Goal: Task Accomplishment & Management: Use online tool/utility

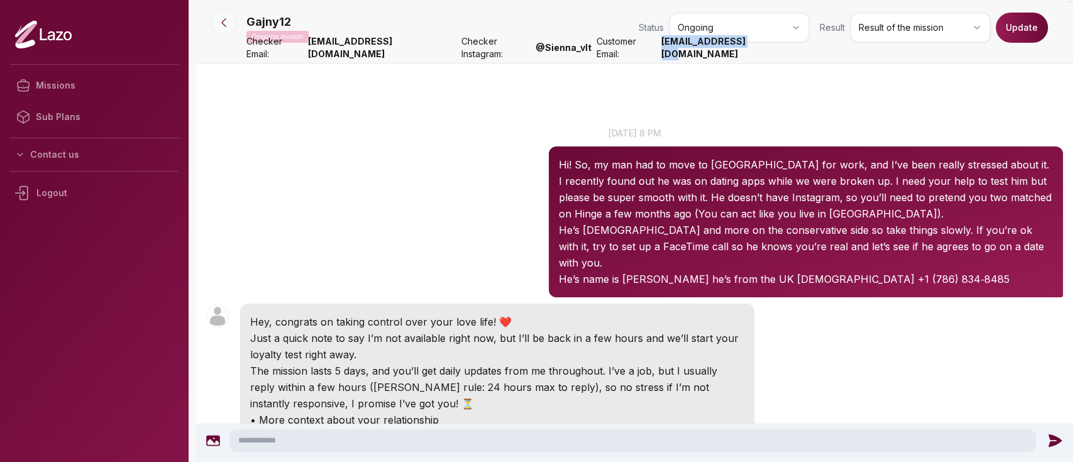
click at [231, 30] on button at bounding box center [223, 22] width 25 height 25
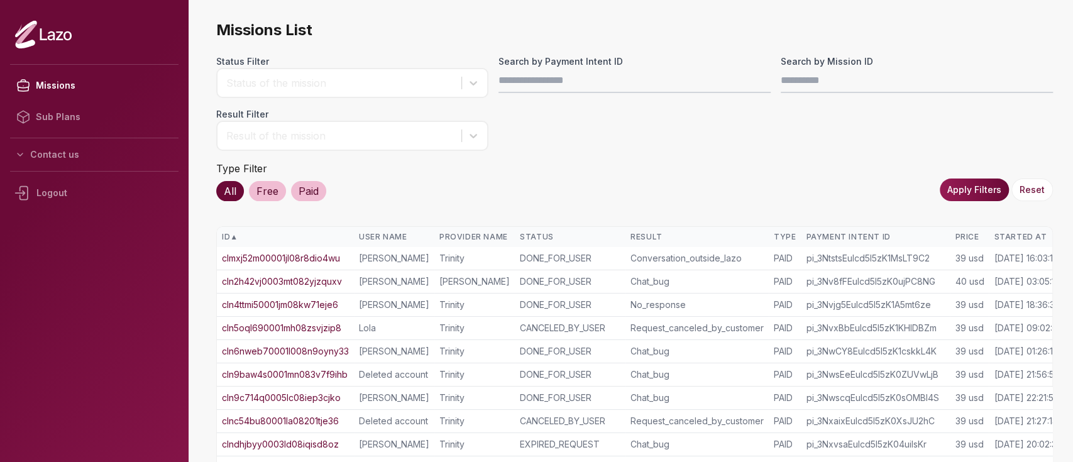
click at [579, 78] on input "Search by Payment Intent ID" at bounding box center [634, 80] width 272 height 25
type input "**********"
click at [1003, 194] on button "Apply Filters" at bounding box center [974, 190] width 69 height 23
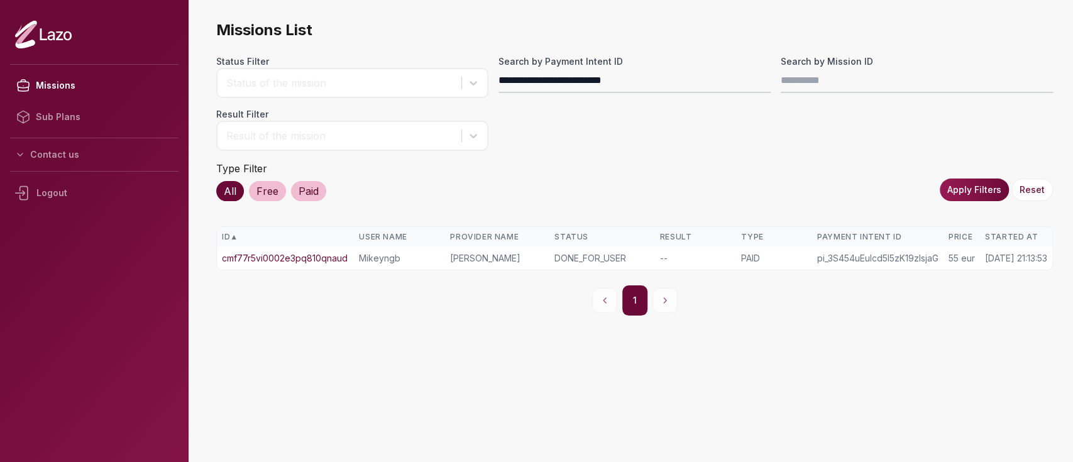
click at [319, 259] on link "cmf77r5vi0002e3pq810qnaud" at bounding box center [285, 258] width 126 height 13
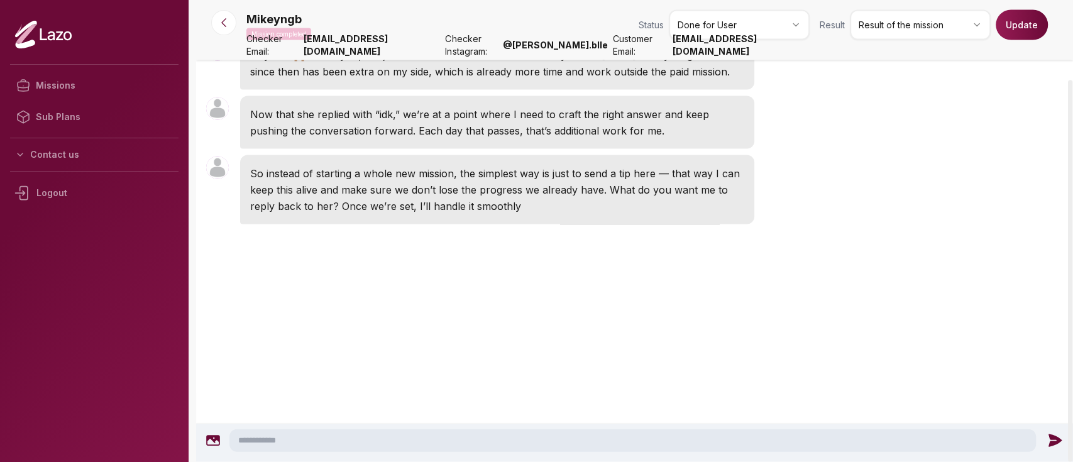
scroll to position [2025, 0]
drag, startPoint x: 333, startPoint y: 19, endPoint x: 222, endPoint y: 19, distance: 111.3
click at [222, 19] on icon at bounding box center [223, 22] width 13 height 13
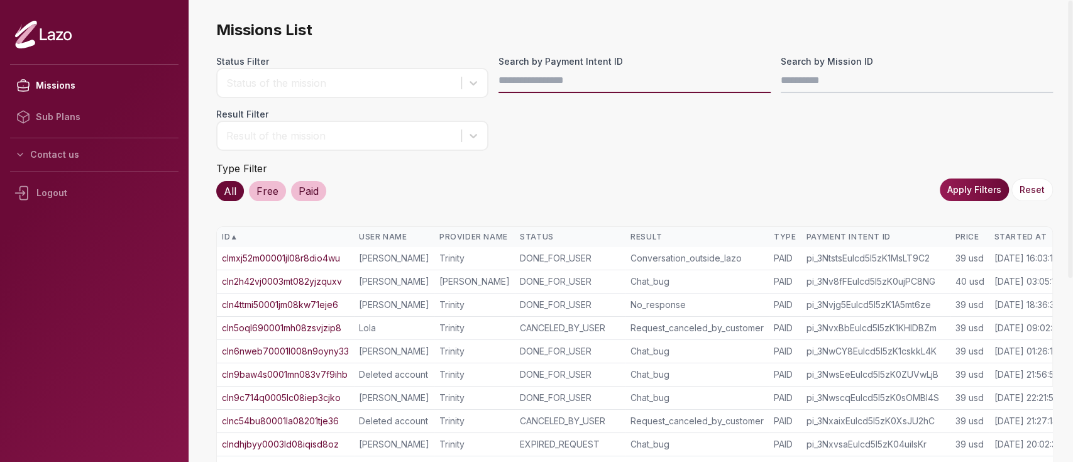
click at [538, 76] on input "Search by Payment Intent ID" at bounding box center [634, 80] width 272 height 25
paste input "**********"
type input "**********"
click at [976, 194] on button "Apply Filters" at bounding box center [974, 190] width 69 height 23
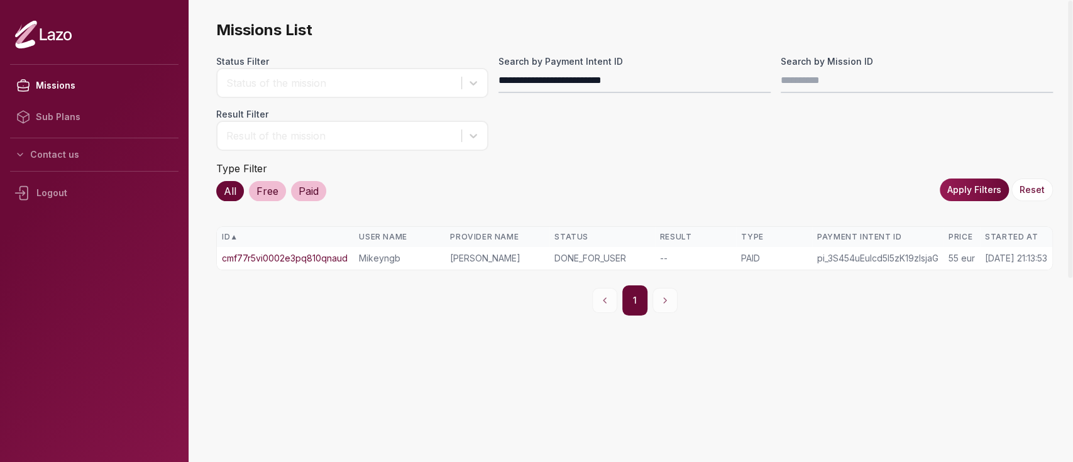
click at [343, 252] on link "cmf77r5vi0002e3pq810qnaud" at bounding box center [285, 258] width 126 height 13
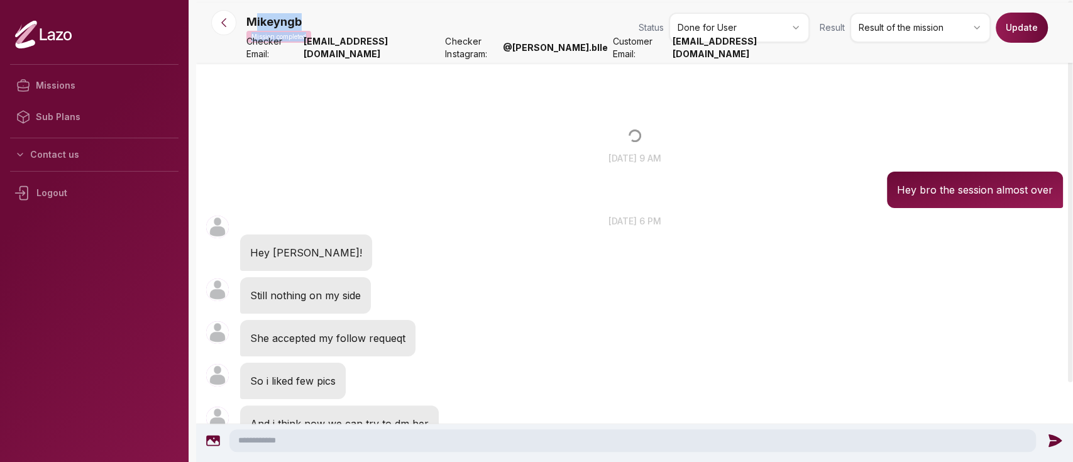
drag, startPoint x: 312, startPoint y: 23, endPoint x: 251, endPoint y: 25, distance: 61.0
click at [251, 25] on div "Mikeyngb Mission completed Status Done for User Result Result of the mission Up…" at bounding box center [654, 30] width 817 height 35
click at [251, 25] on p "Mikeyngb" at bounding box center [273, 22] width 55 height 18
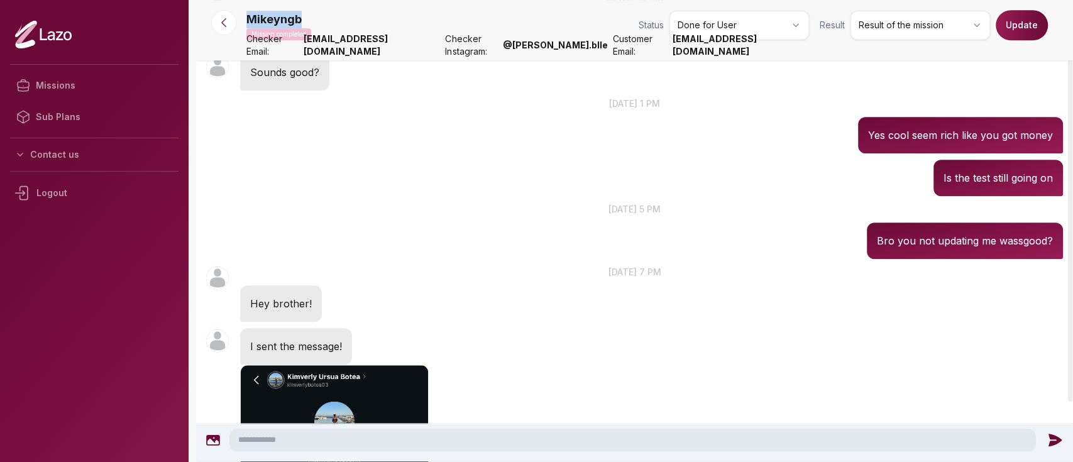
click at [251, 25] on p "Mikeyngb" at bounding box center [273, 20] width 55 height 18
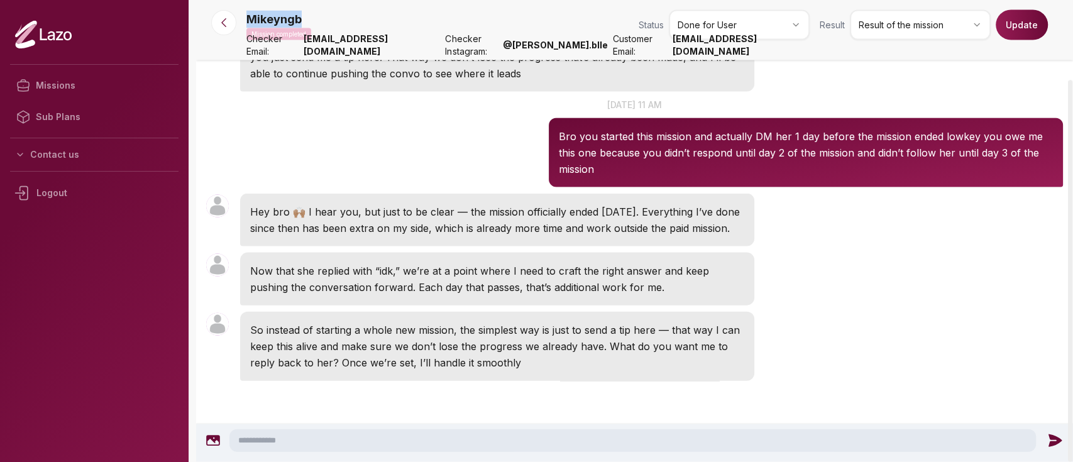
scroll to position [1764, 0]
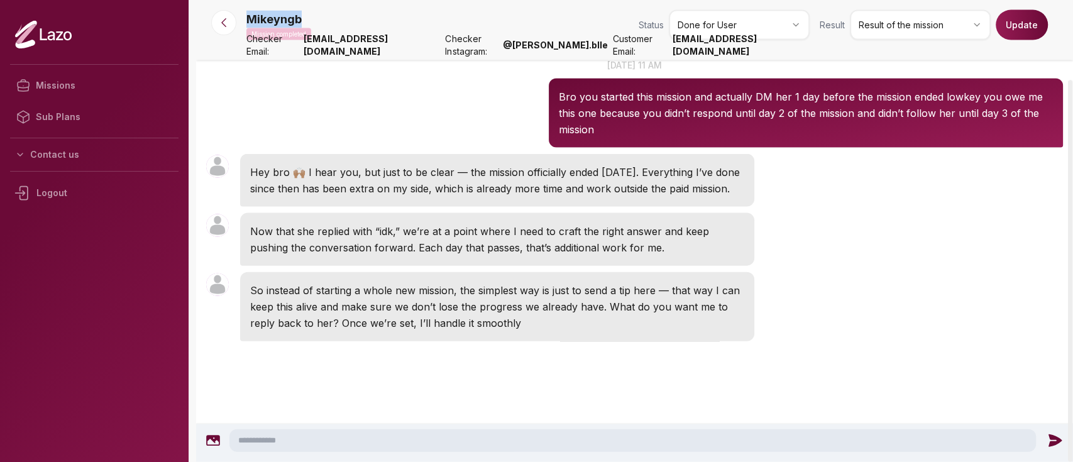
copy p "Mikeyngb"
click at [232, 32] on div at bounding box center [223, 22] width 45 height 25
click at [231, 31] on button at bounding box center [223, 22] width 25 height 25
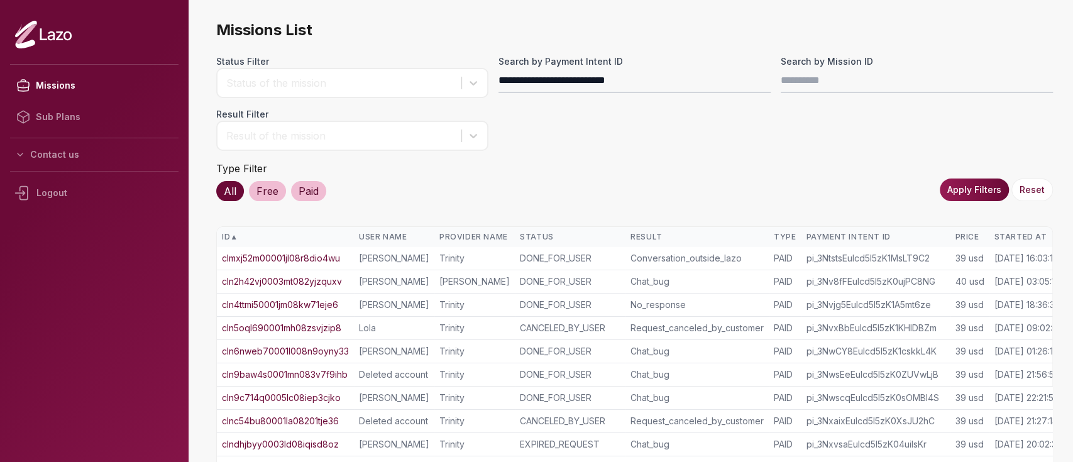
click at [957, 189] on button "Apply Filters" at bounding box center [974, 190] width 69 height 23
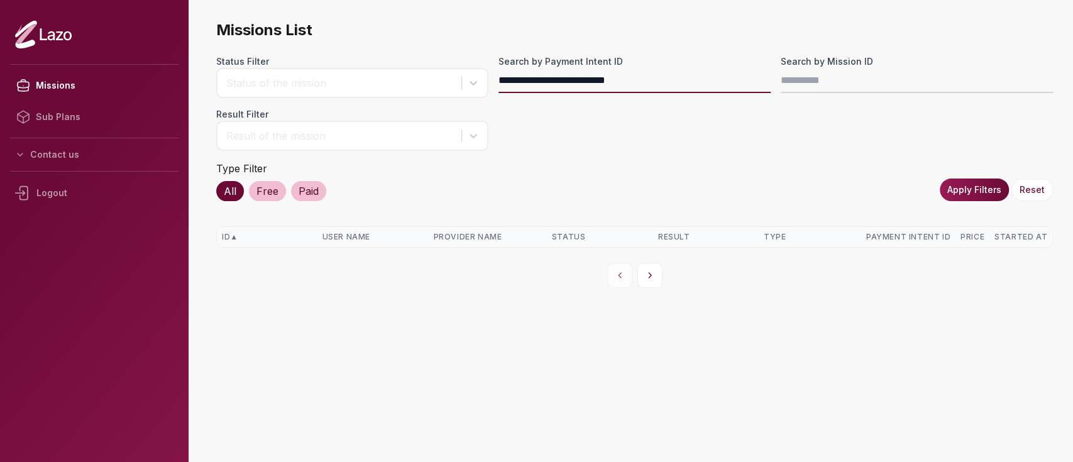
click at [664, 85] on input "**********" at bounding box center [634, 80] width 272 height 25
click at [499, 89] on input "**********" at bounding box center [634, 80] width 272 height 25
type input "**********"
click at [971, 180] on button "Apply Filters" at bounding box center [974, 190] width 69 height 23
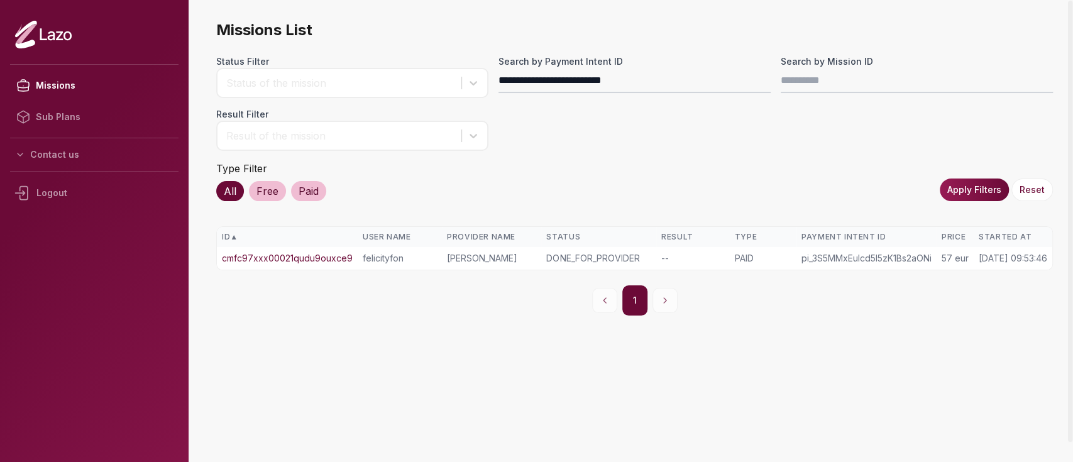
click at [304, 256] on link "cmfc97xxx00021qudu9ouxce9" at bounding box center [287, 258] width 131 height 13
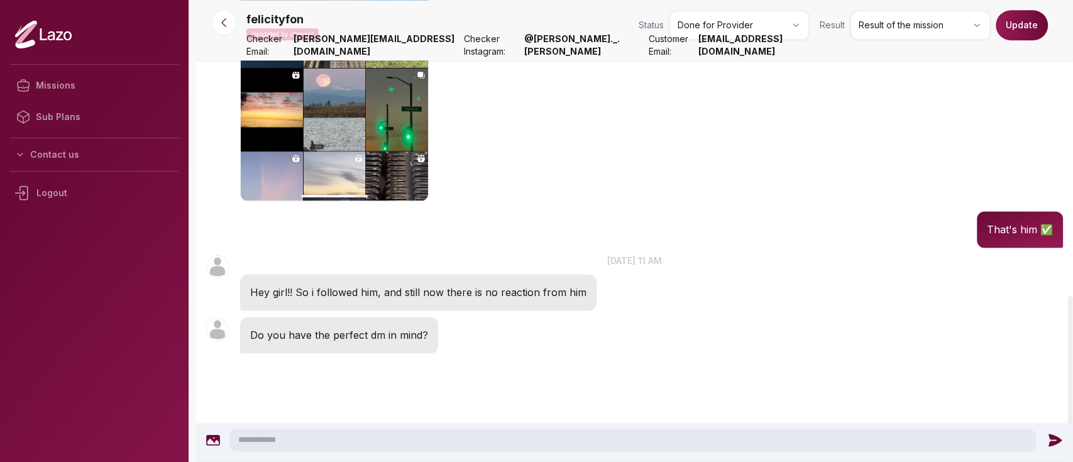
scroll to position [1186, 0]
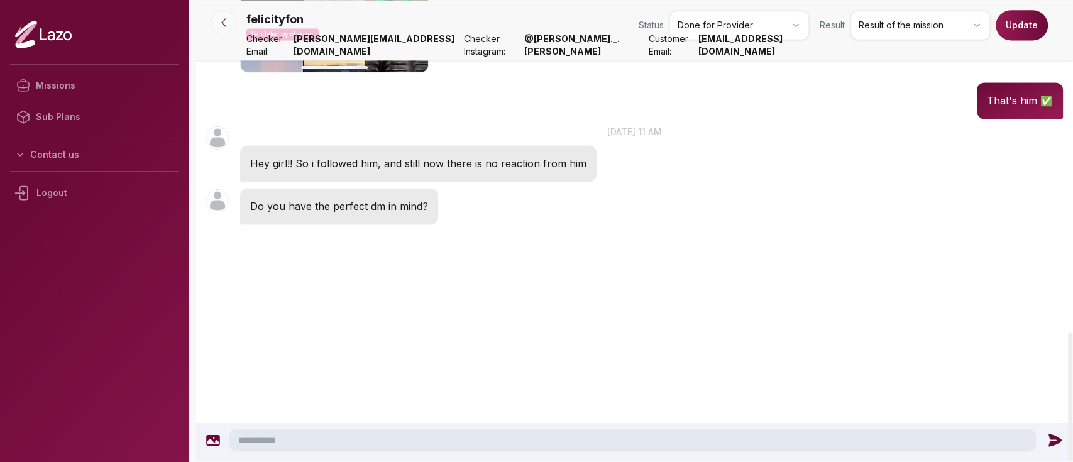
click at [233, 28] on button at bounding box center [223, 22] width 25 height 25
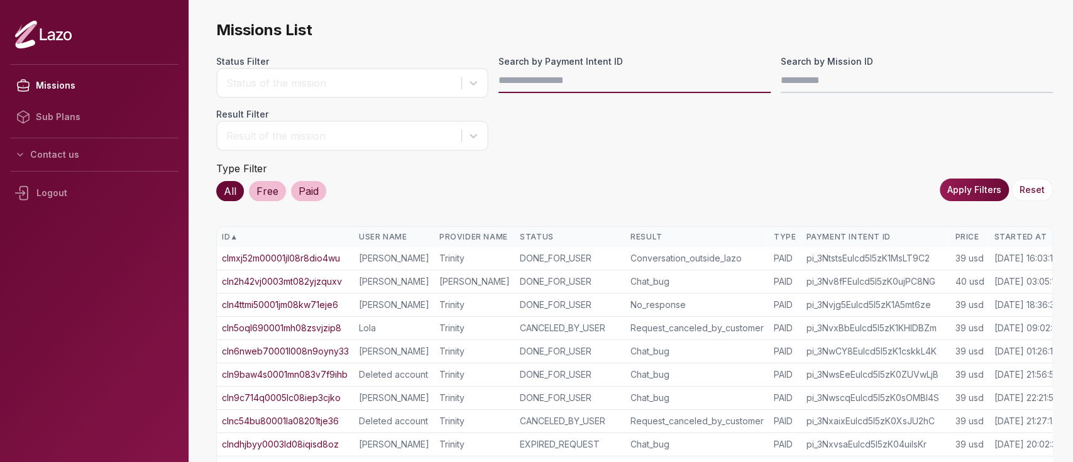
click at [581, 77] on input "Search by Payment Intent ID" at bounding box center [634, 80] width 272 height 25
paste input "**********"
type input "**********"
click at [979, 192] on button "Apply Filters" at bounding box center [974, 190] width 69 height 23
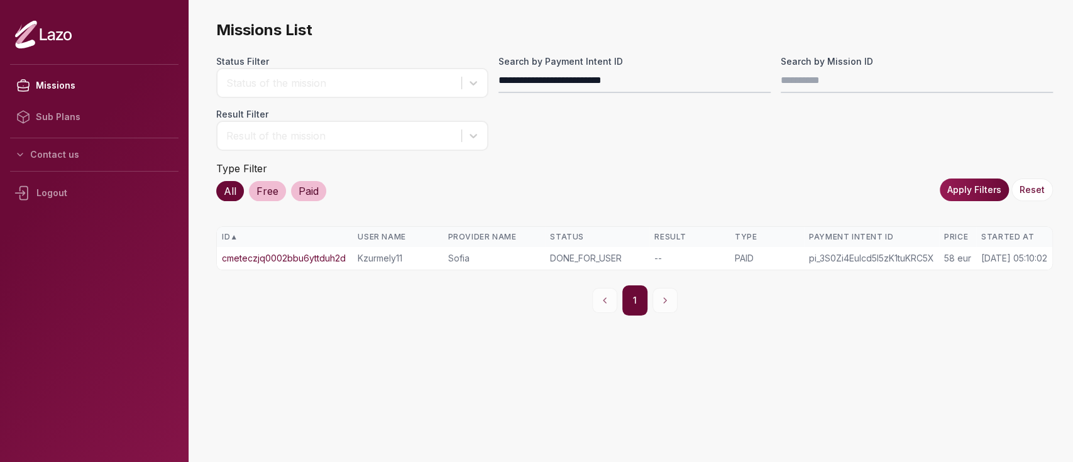
click at [321, 260] on link "cmeteczjq0002bbu6yttduh2d" at bounding box center [284, 258] width 124 height 13
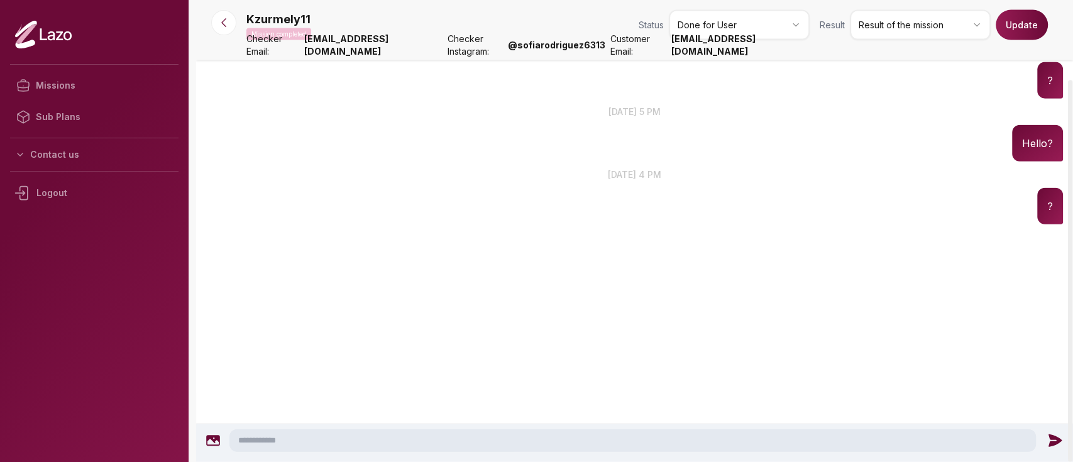
scroll to position [2895, 0]
click at [215, 20] on button at bounding box center [223, 22] width 25 height 25
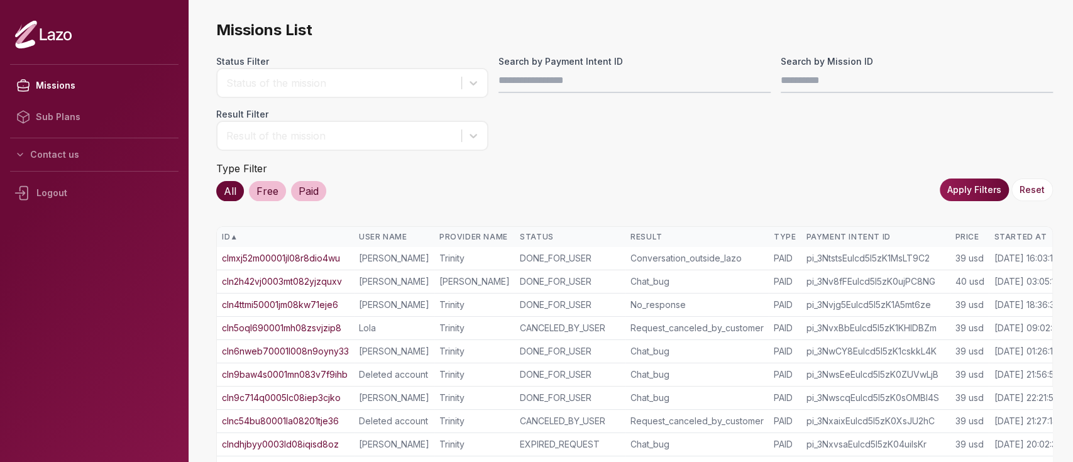
click at [596, 84] on input "Search by Payment Intent ID" at bounding box center [634, 80] width 272 height 25
type input "**********"
click at [949, 180] on button "Apply Filters" at bounding box center [974, 190] width 69 height 23
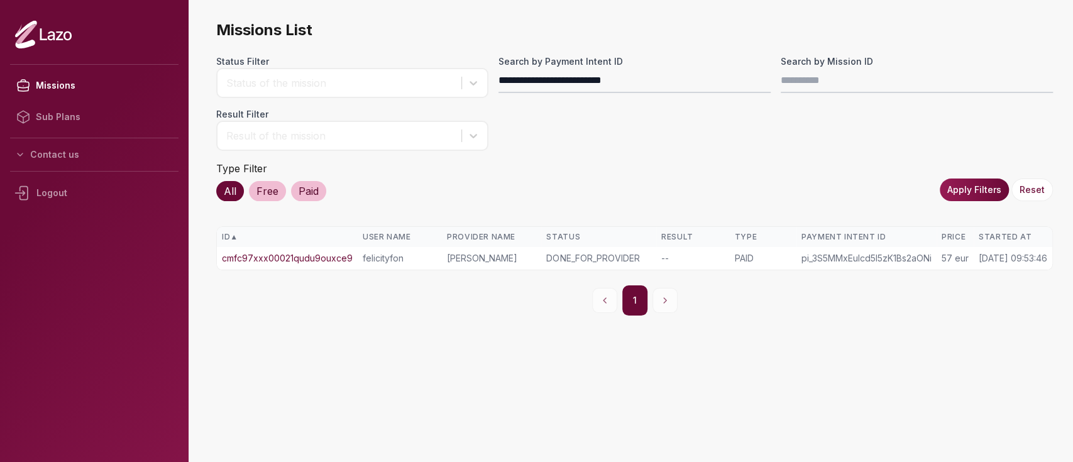
click at [317, 257] on link "cmfc97xxx00021qudu9ouxce9" at bounding box center [287, 258] width 131 height 13
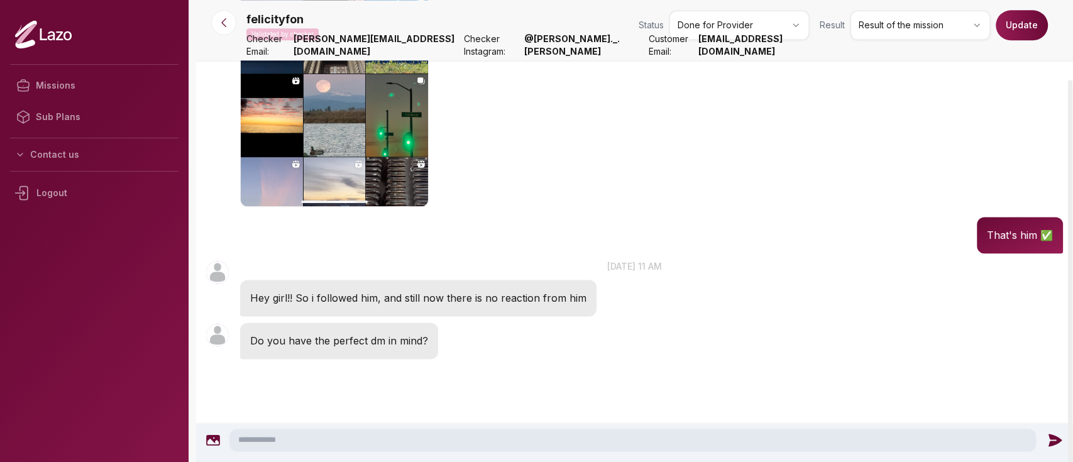
scroll to position [1052, 0]
click at [319, 254] on div "felicityfon 01:48 That's him ✅" at bounding box center [634, 234] width 877 height 43
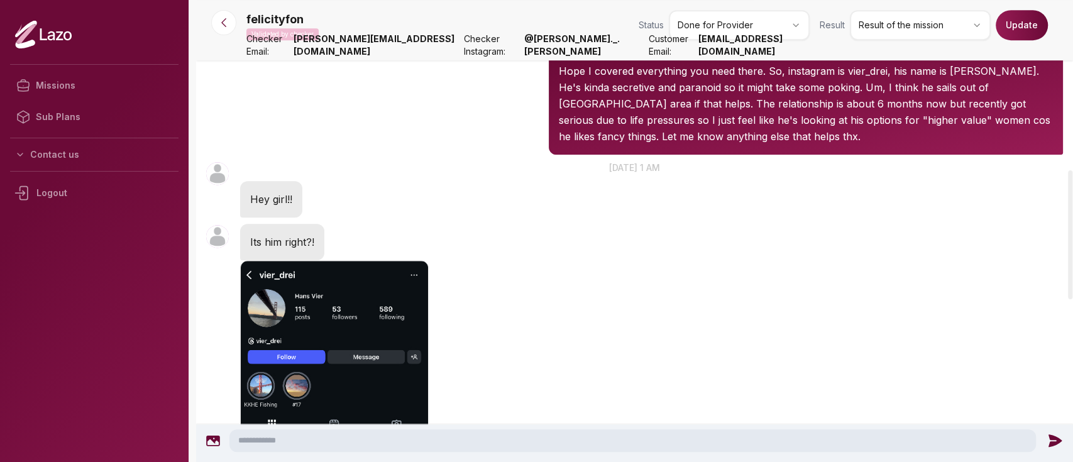
scroll to position [607, 0]
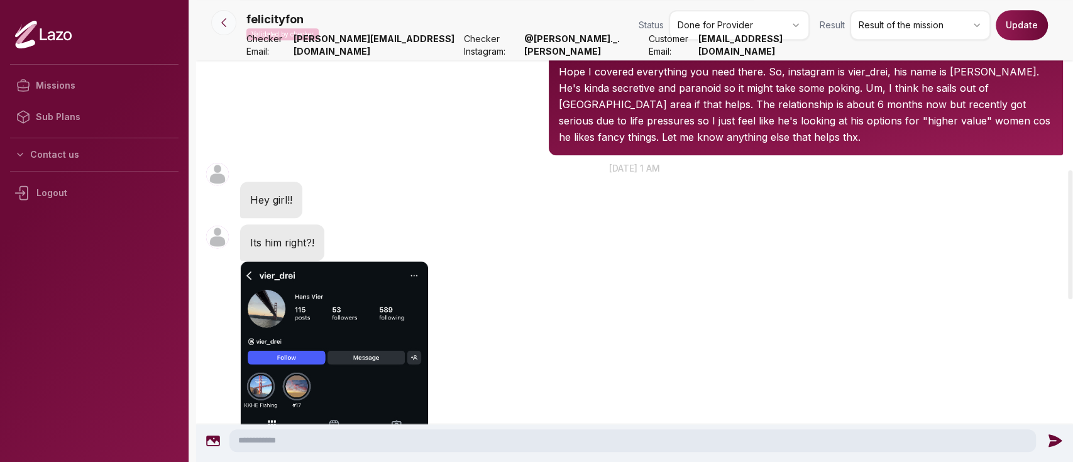
click at [224, 18] on icon at bounding box center [223, 22] width 13 height 13
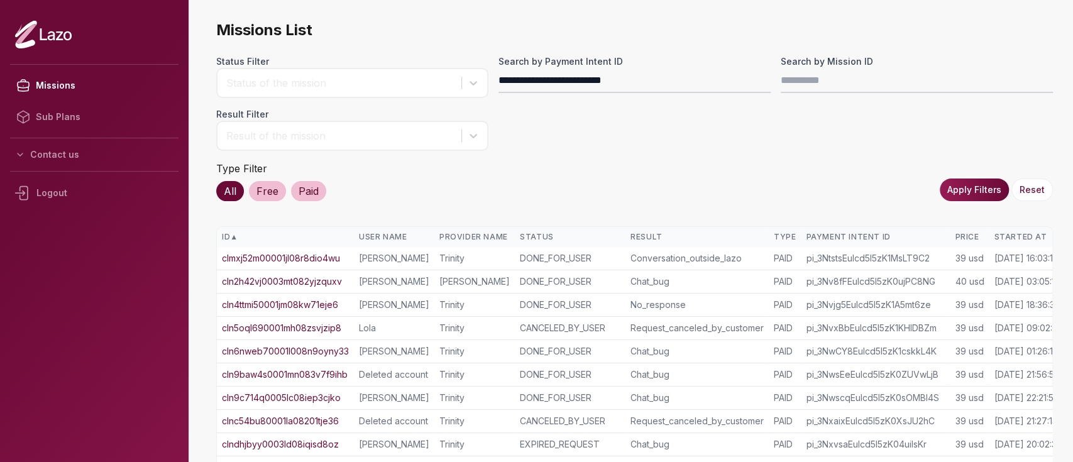
type input "**********"
click at [959, 189] on button "Apply Filters" at bounding box center [974, 190] width 69 height 23
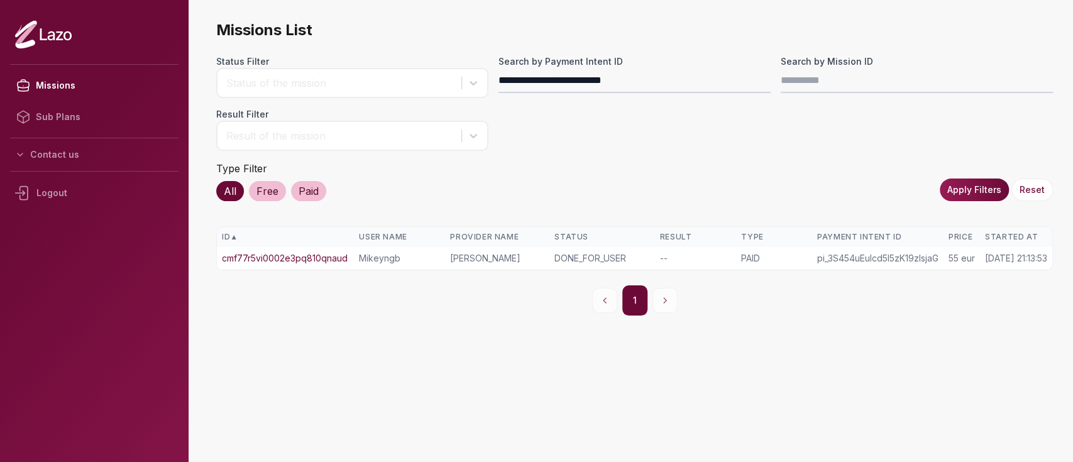
click at [334, 252] on link "cmf77r5vi0002e3pq810qnaud" at bounding box center [285, 258] width 126 height 13
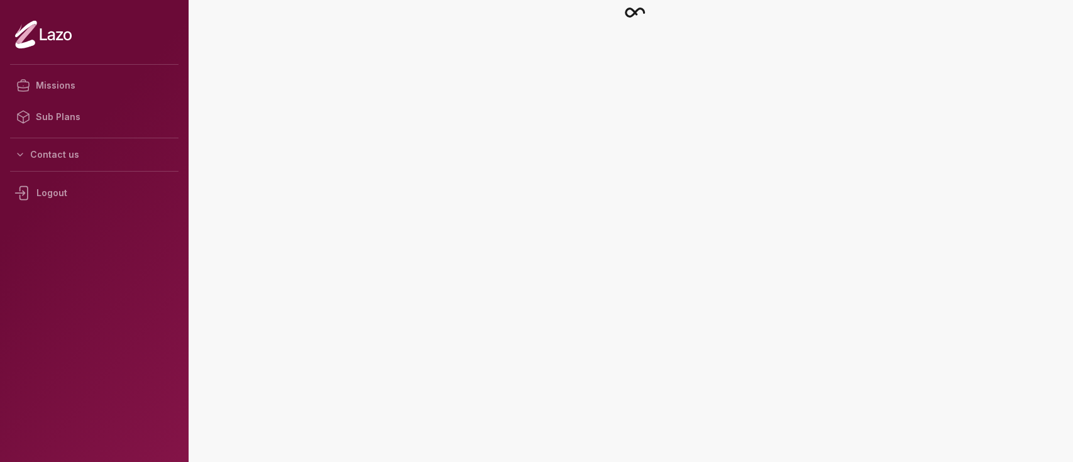
click at [334, 259] on main at bounding box center [634, 231] width 877 height 462
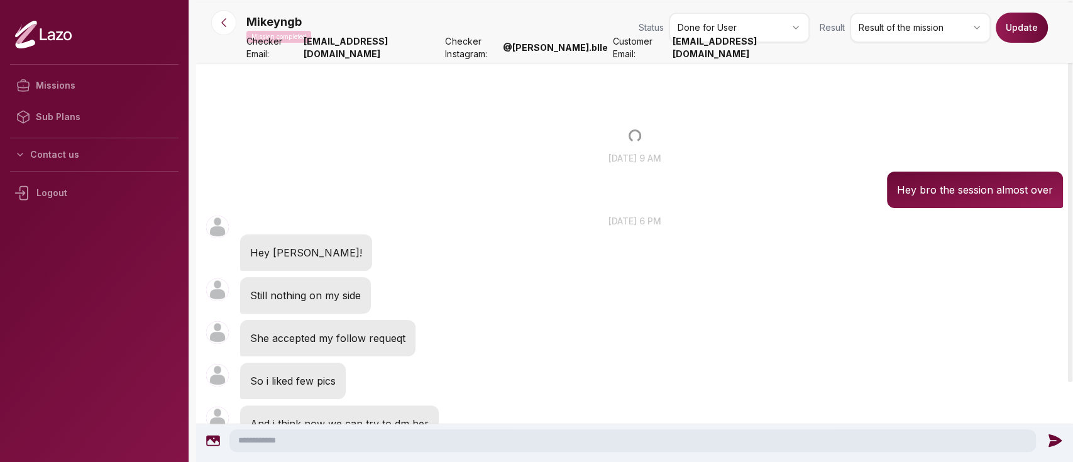
scroll to position [101, 0]
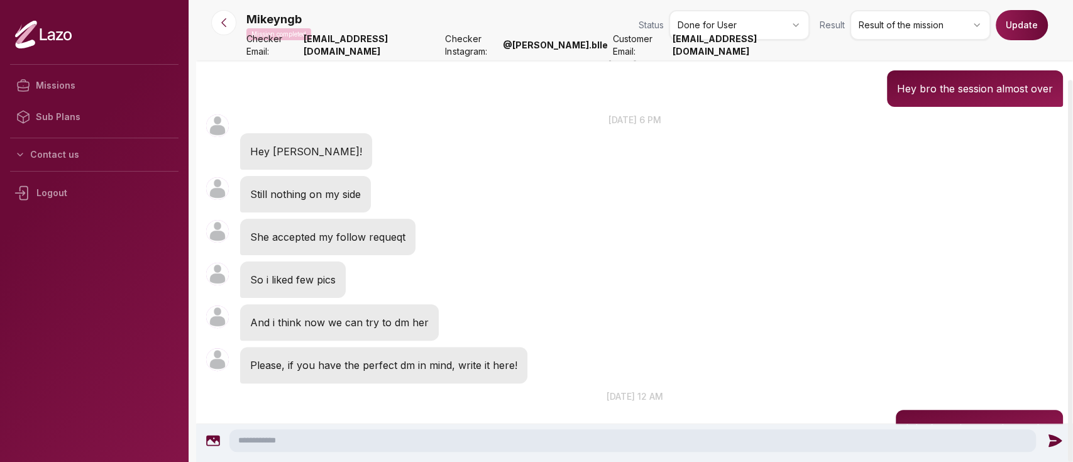
drag, startPoint x: 544, startPoint y: 228, endPoint x: 443, endPoint y: 201, distance: 105.2
click at [443, 201] on div "[PERSON_NAME] 18:34 Still nothing on my side" at bounding box center [634, 194] width 877 height 43
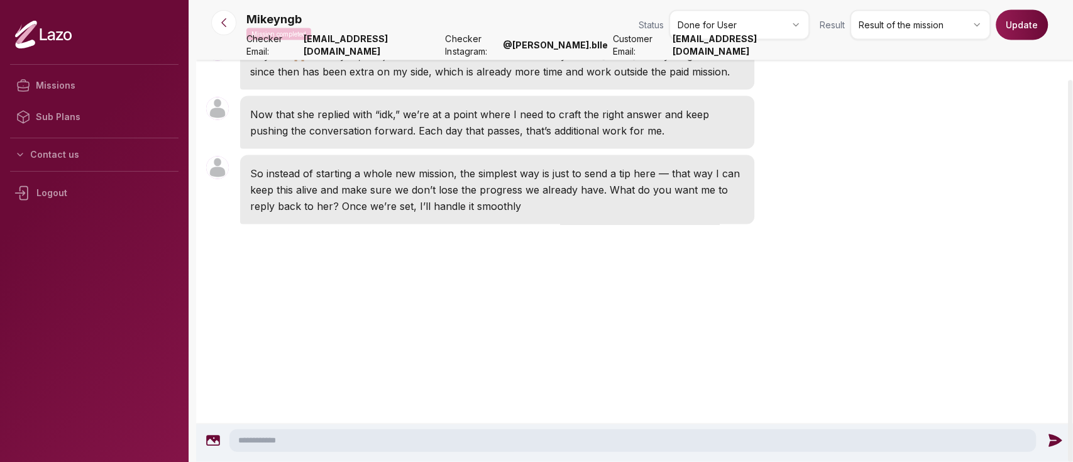
scroll to position [1751, 0]
